Goal: Task Accomplishment & Management: Complete application form

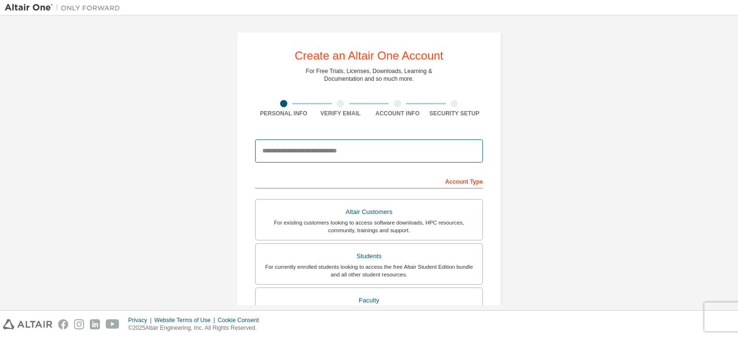
click at [333, 148] on input "email" at bounding box center [369, 150] width 228 height 23
type input "*"
paste input "**********"
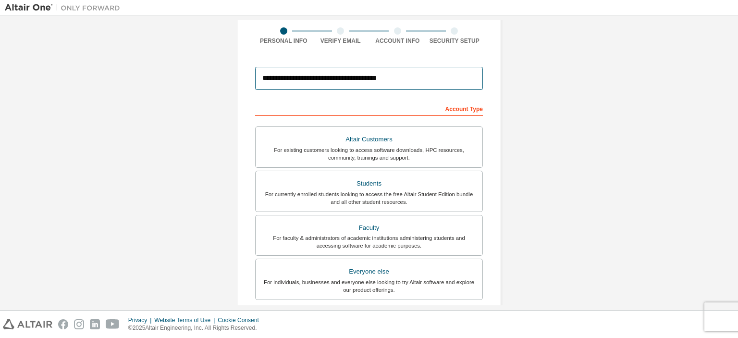
scroll to position [73, 0]
type input "**********"
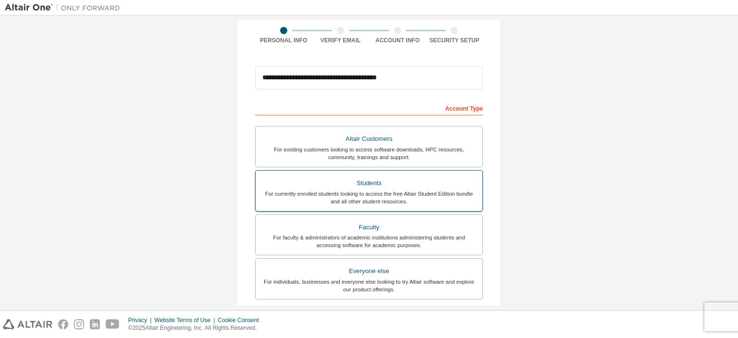
click at [452, 184] on div "Students" at bounding box center [369, 182] width 215 height 13
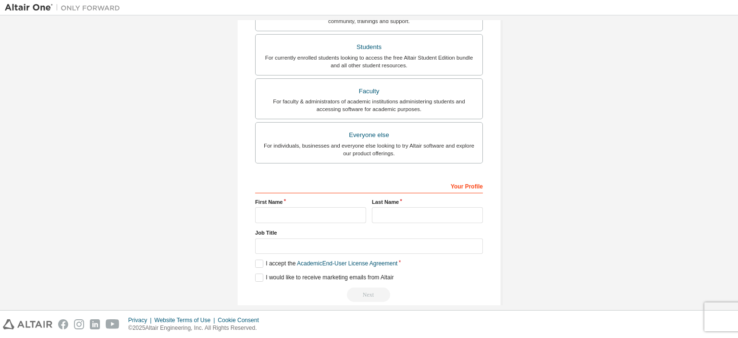
scroll to position [210, 0]
click at [326, 212] on input "text" at bounding box center [310, 215] width 111 height 16
type input "*******"
click at [392, 215] on input "text" at bounding box center [427, 215] width 111 height 16
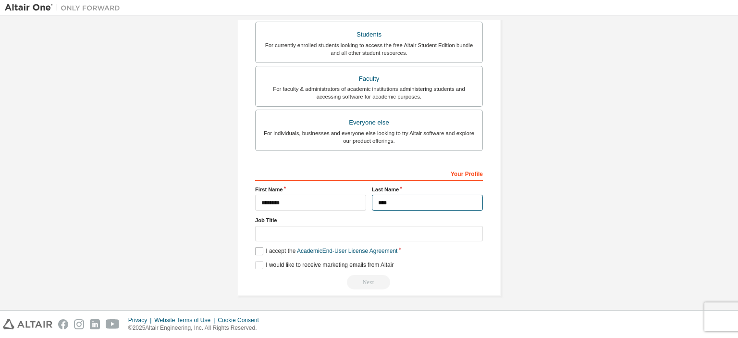
type input "****"
click at [263, 247] on label "I accept the Academic End-User License Agreement" at bounding box center [326, 251] width 142 height 8
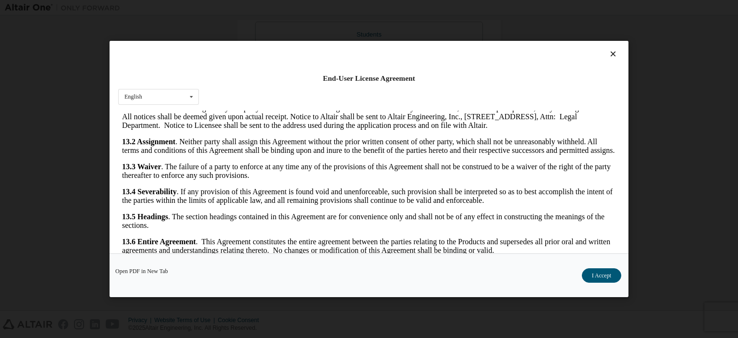
scroll to position [20, 0]
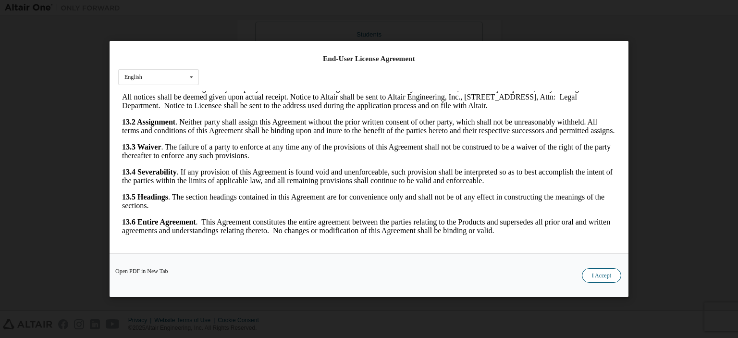
click at [611, 274] on button "I Accept" at bounding box center [601, 275] width 39 height 14
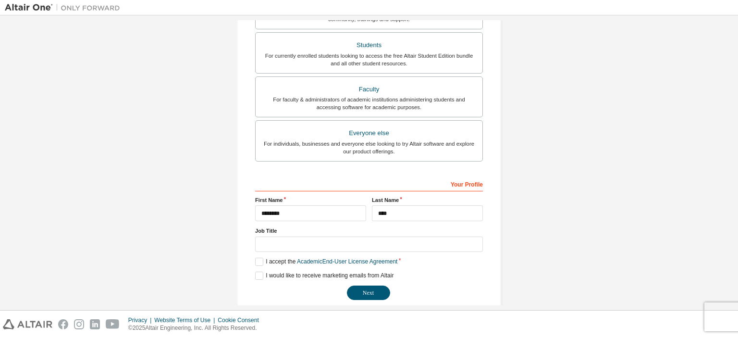
scroll to position [213, 0]
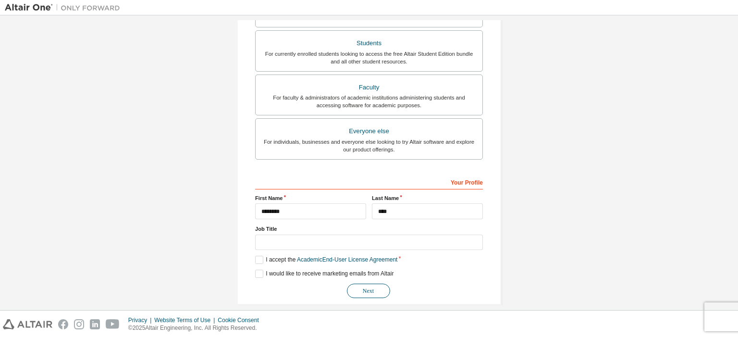
click at [371, 286] on button "Next" at bounding box center [368, 291] width 43 height 14
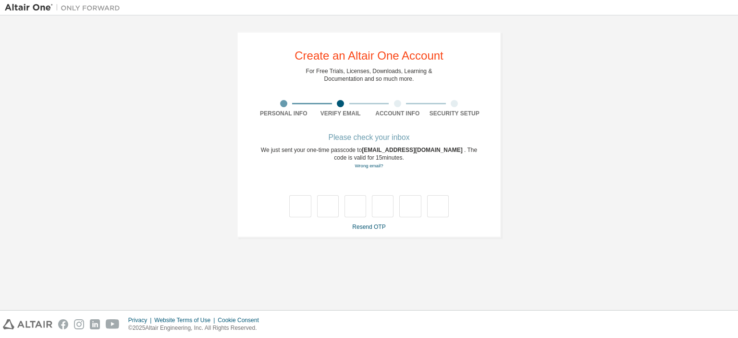
scroll to position [0, 0]
type input "*"
click at [330, 204] on input "*" at bounding box center [328, 206] width 22 height 22
type input "*"
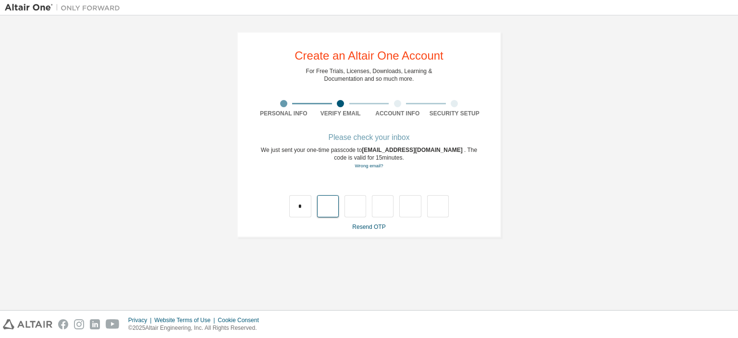
type input "*"
